Goal: Task Accomplishment & Management: Use online tool/utility

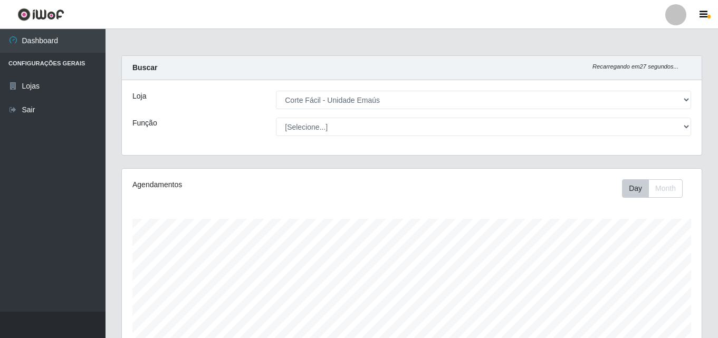
select select "201"
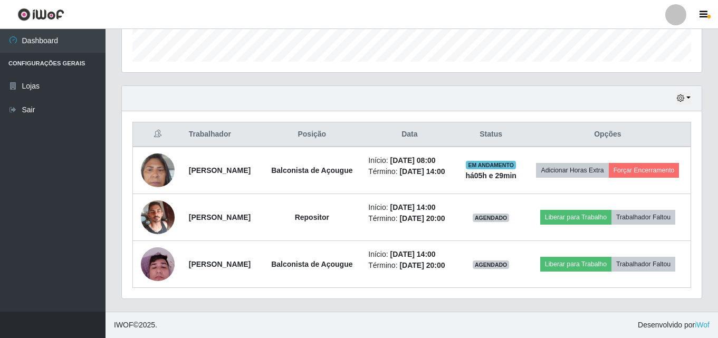
scroll to position [219, 579]
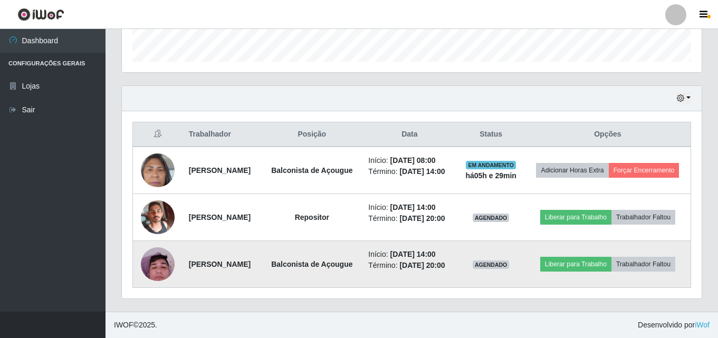
click at [157, 261] on img at bounding box center [158, 263] width 34 height 45
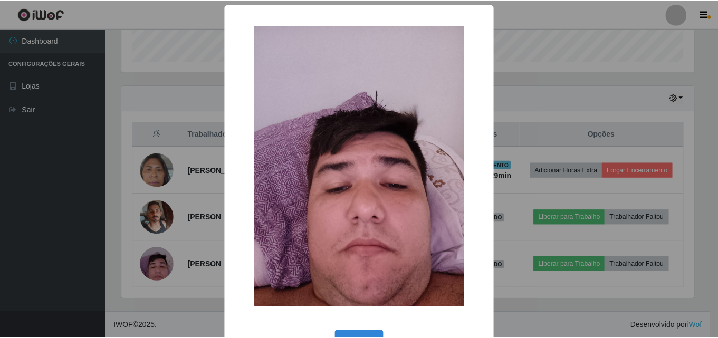
scroll to position [35, 0]
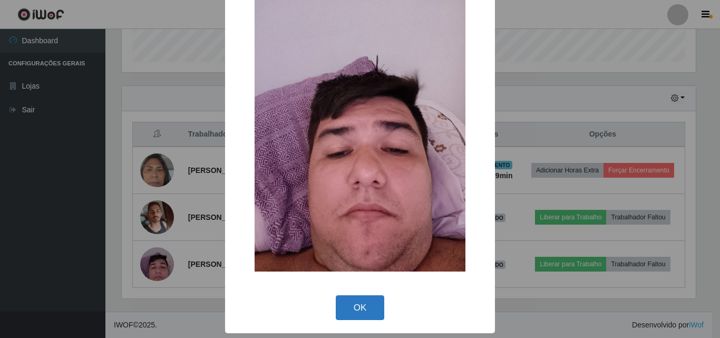
click at [353, 305] on button "OK" at bounding box center [360, 307] width 49 height 25
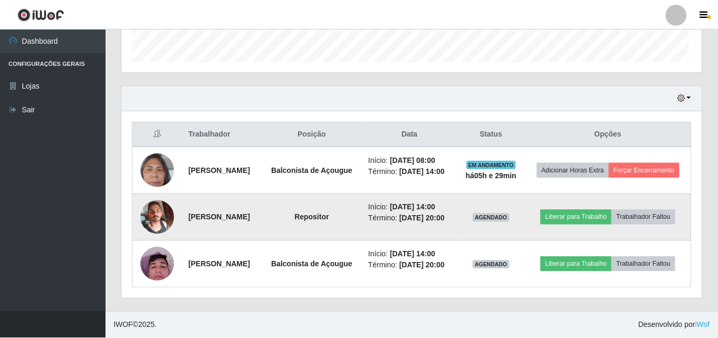
scroll to position [219, 579]
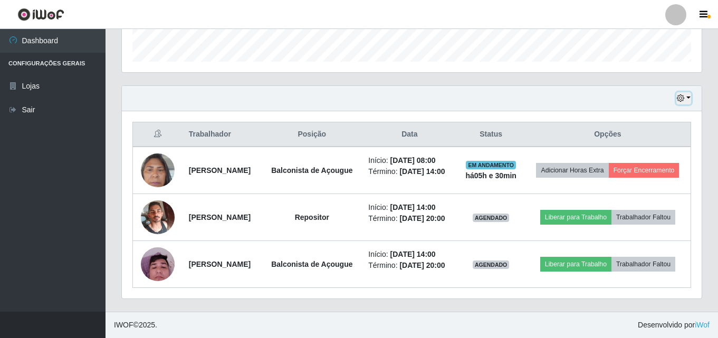
click at [681, 94] on icon "button" at bounding box center [679, 97] width 7 height 7
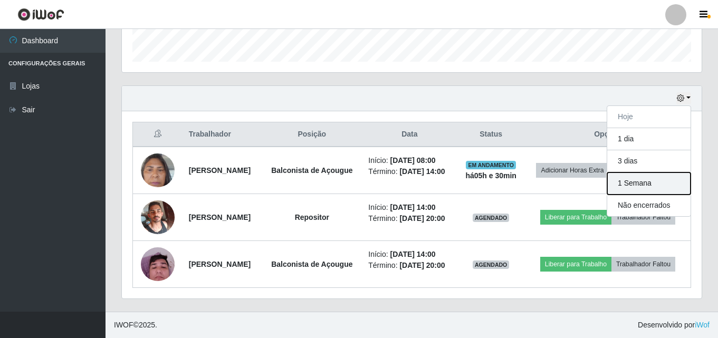
click at [646, 172] on button "1 Semana" at bounding box center [648, 183] width 83 height 22
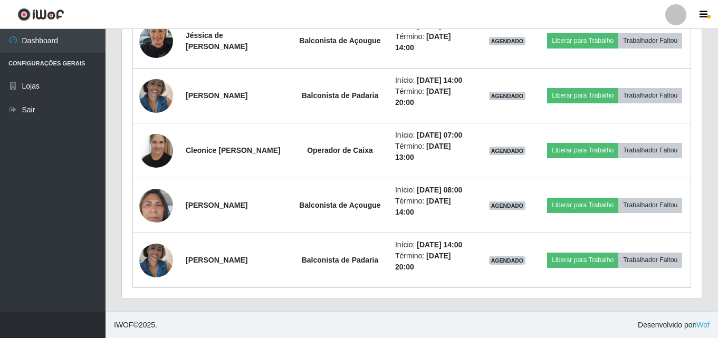
scroll to position [1868, 0]
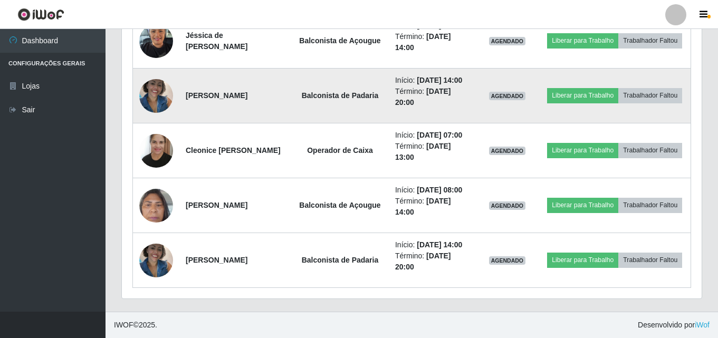
click at [149, 118] on img at bounding box center [156, 95] width 34 height 45
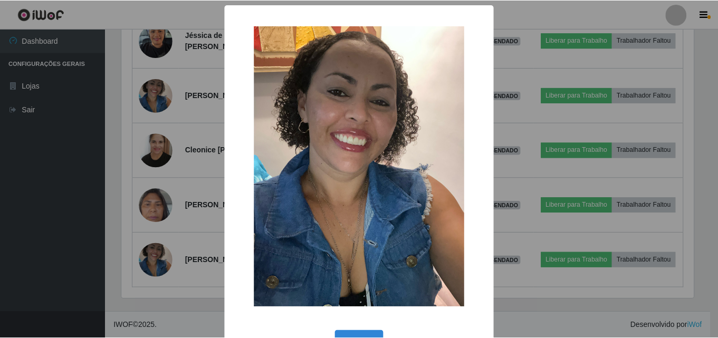
scroll to position [35, 0]
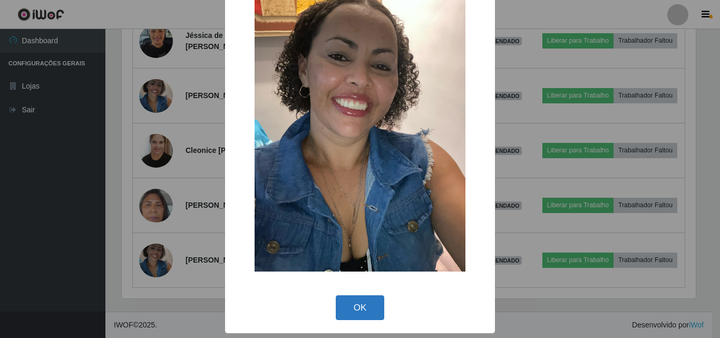
click at [362, 302] on button "OK" at bounding box center [360, 307] width 49 height 25
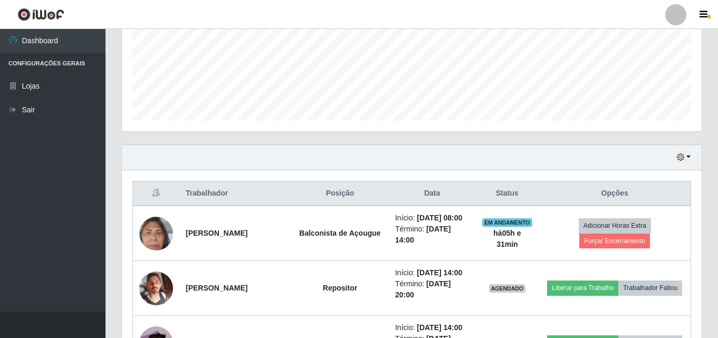
scroll to position [267, 0]
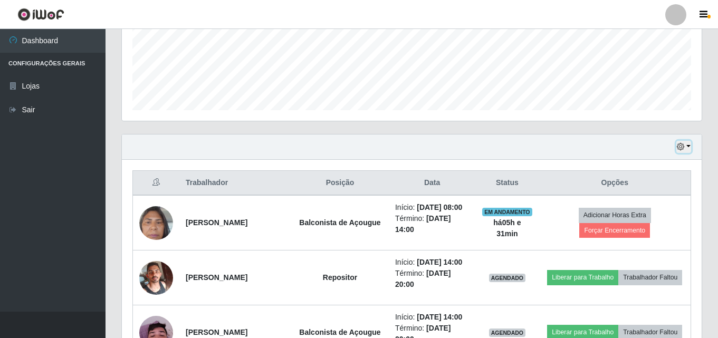
click at [685, 146] on button "button" at bounding box center [683, 147] width 15 height 12
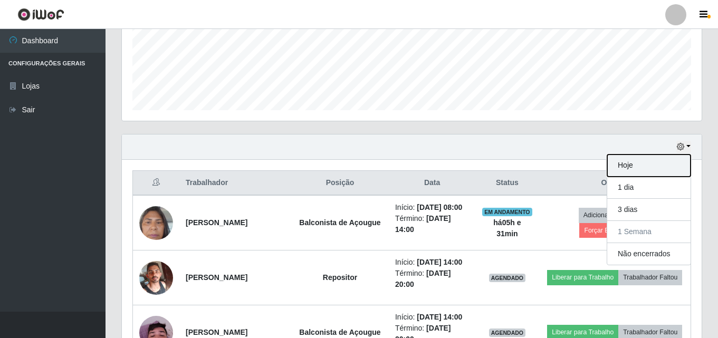
click at [646, 160] on button "Hoje" at bounding box center [648, 165] width 83 height 22
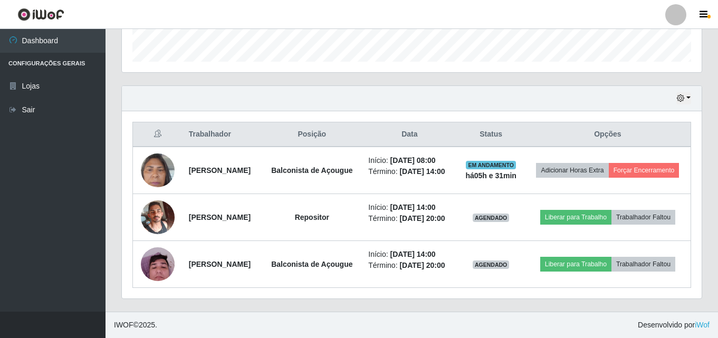
scroll to position [339, 0]
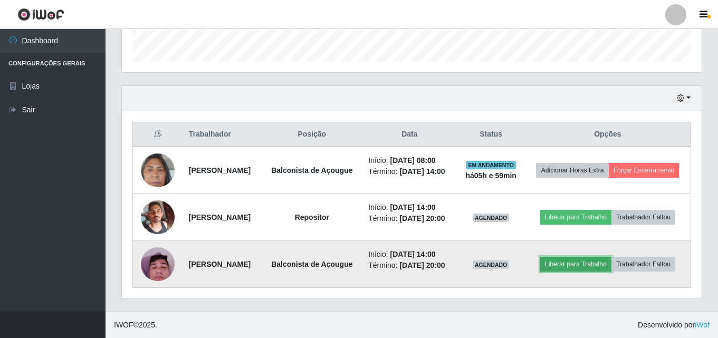
click at [598, 257] on button "Liberar para Trabalho" at bounding box center [575, 264] width 71 height 15
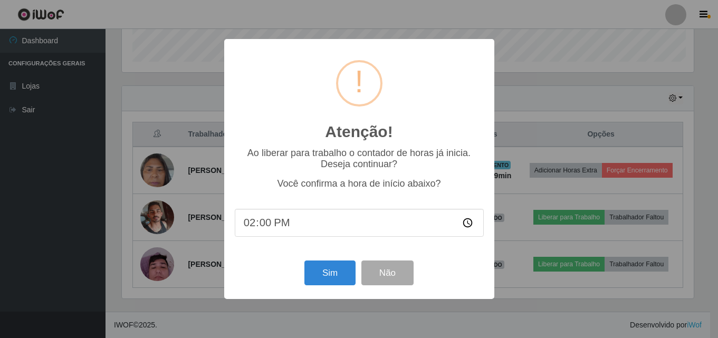
scroll to position [219, 574]
click at [323, 278] on button "Sim" at bounding box center [330, 272] width 51 height 25
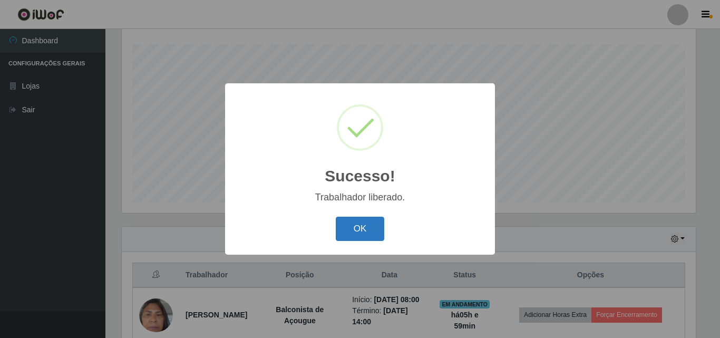
click at [358, 228] on button "OK" at bounding box center [360, 229] width 49 height 25
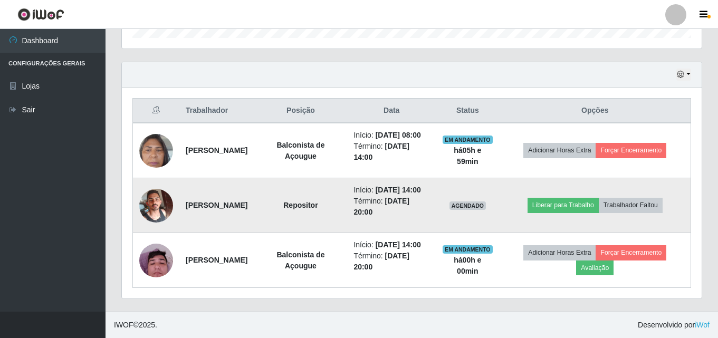
scroll to position [372, 0]
click at [566, 198] on button "Liberar para Trabalho" at bounding box center [562, 205] width 71 height 15
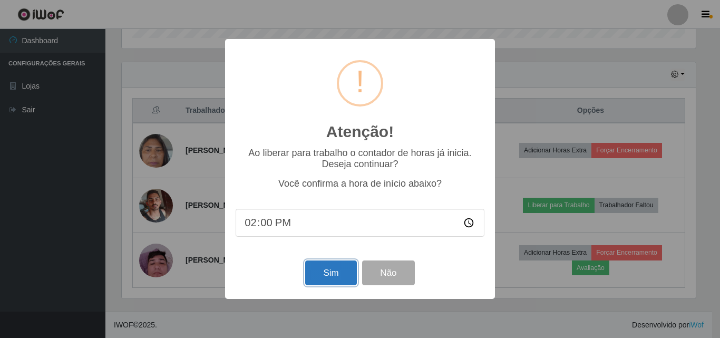
click at [321, 278] on button "Sim" at bounding box center [330, 272] width 51 height 25
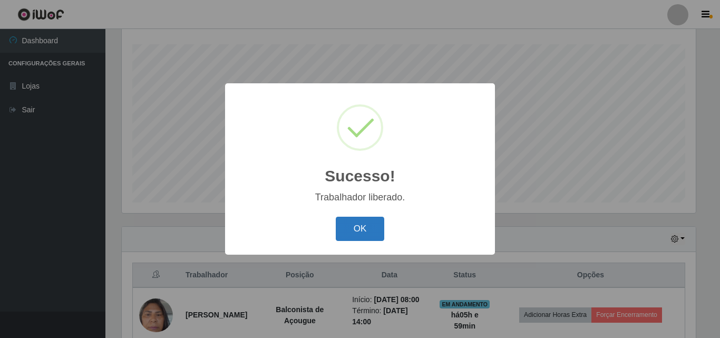
click at [354, 226] on button "OK" at bounding box center [360, 229] width 49 height 25
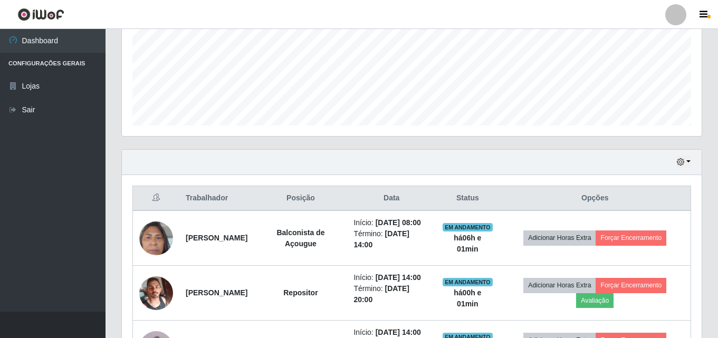
scroll to position [280, 0]
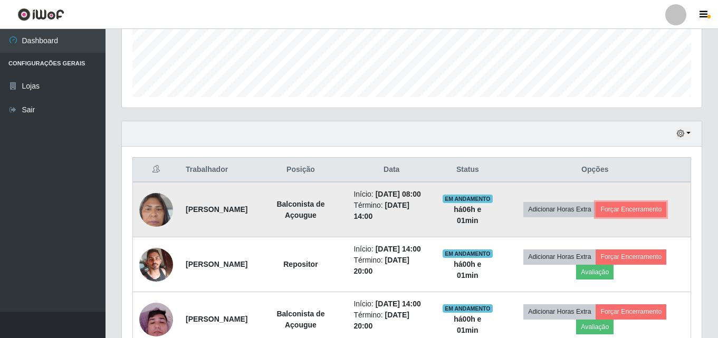
click at [644, 212] on button "Forçar Encerramento" at bounding box center [630, 209] width 71 height 15
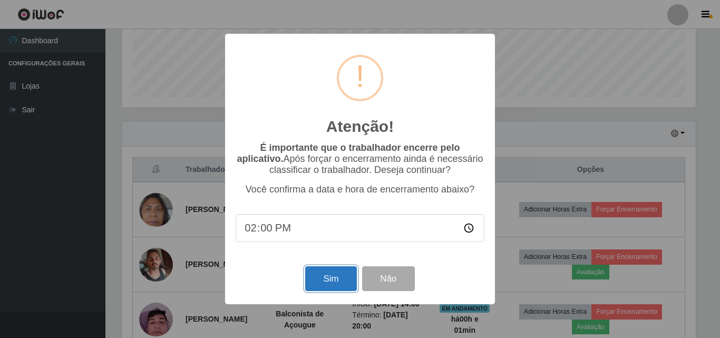
click at [332, 277] on button "Sim" at bounding box center [330, 278] width 51 height 25
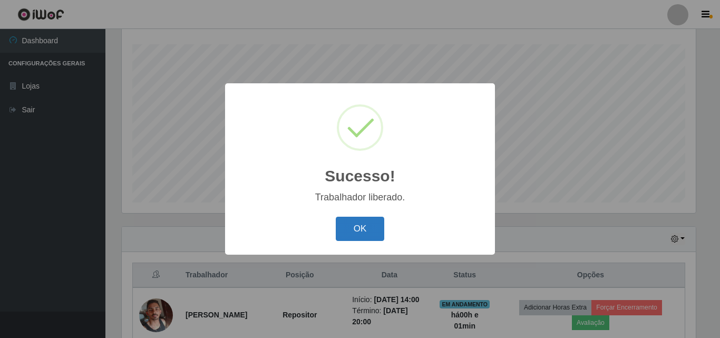
click at [368, 229] on button "OK" at bounding box center [360, 229] width 49 height 25
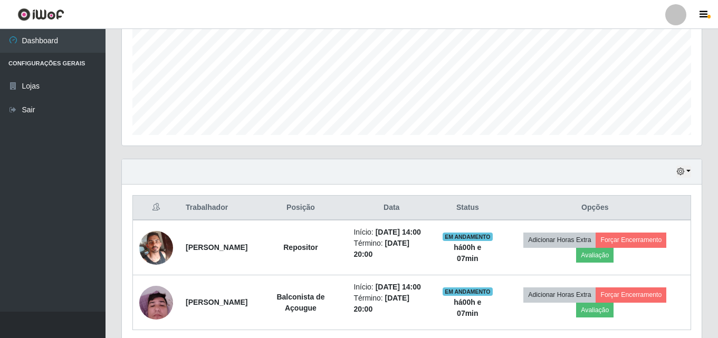
scroll to position [95, 0]
